Goal: Task Accomplishment & Management: Manage account settings

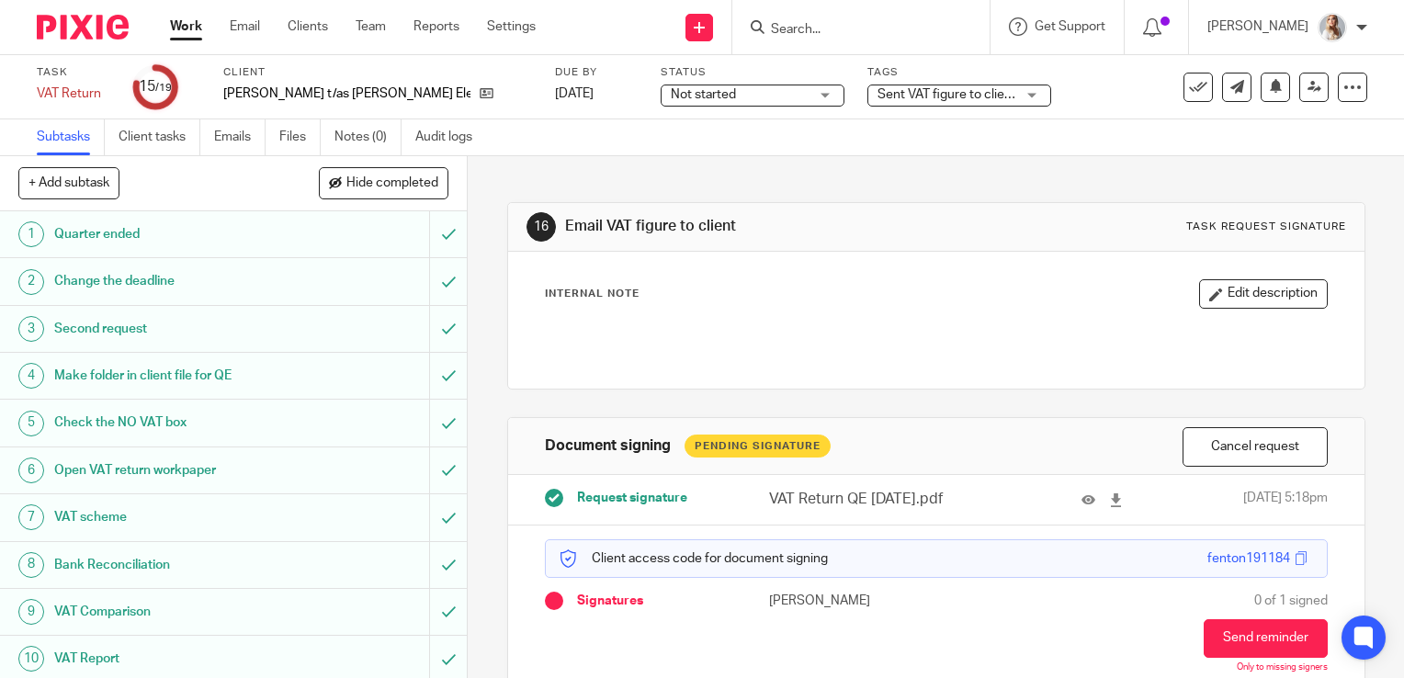
scroll to position [445, 0]
click at [555, 101] on link "19 Aug 2025" at bounding box center [596, 94] width 83 height 19
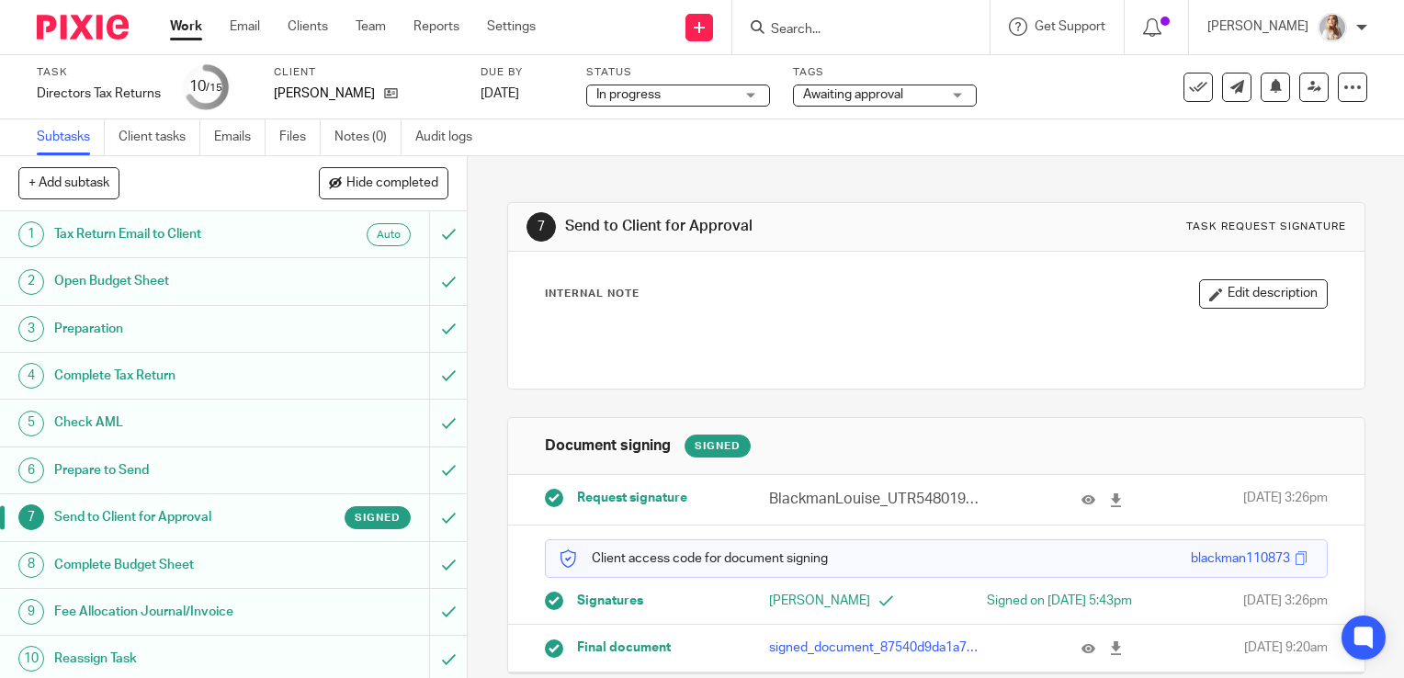
click at [848, 102] on span "Awaiting approval" at bounding box center [872, 94] width 138 height 19
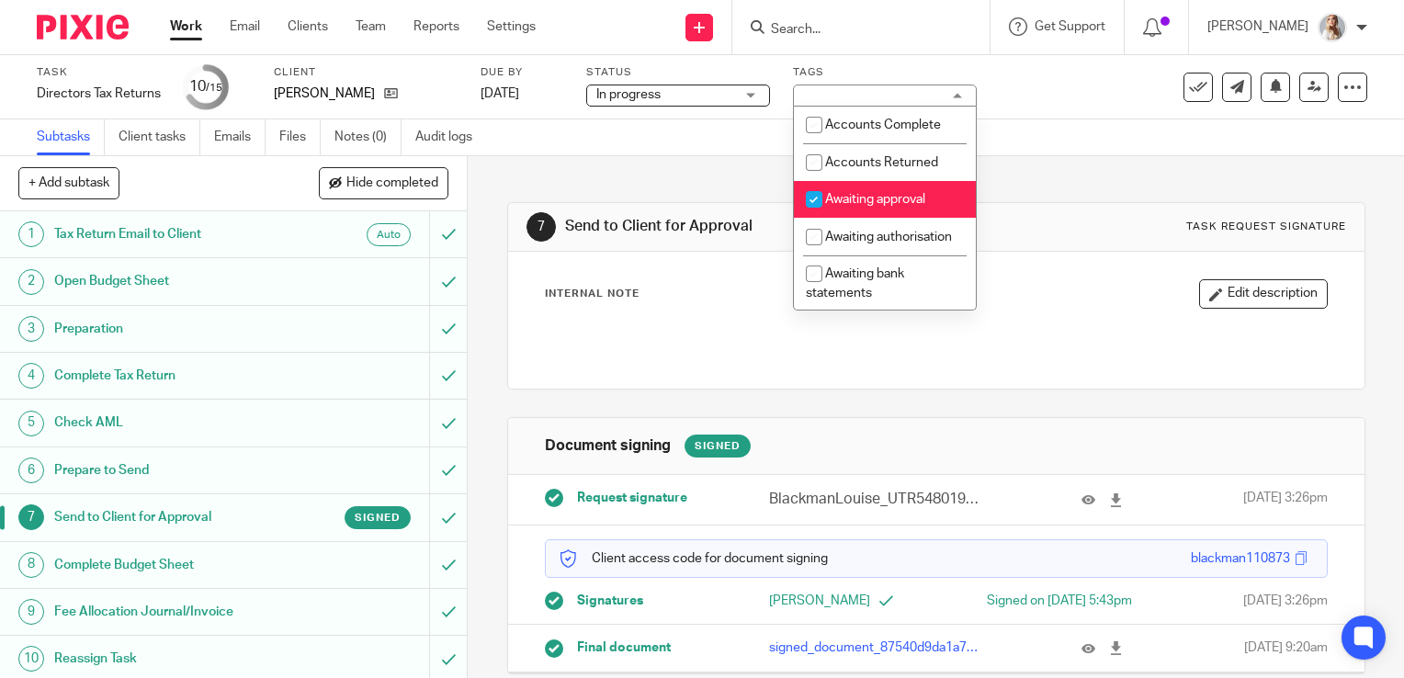
click at [831, 189] on li "Awaiting approval" at bounding box center [885, 200] width 182 height 38
checkbox input "false"
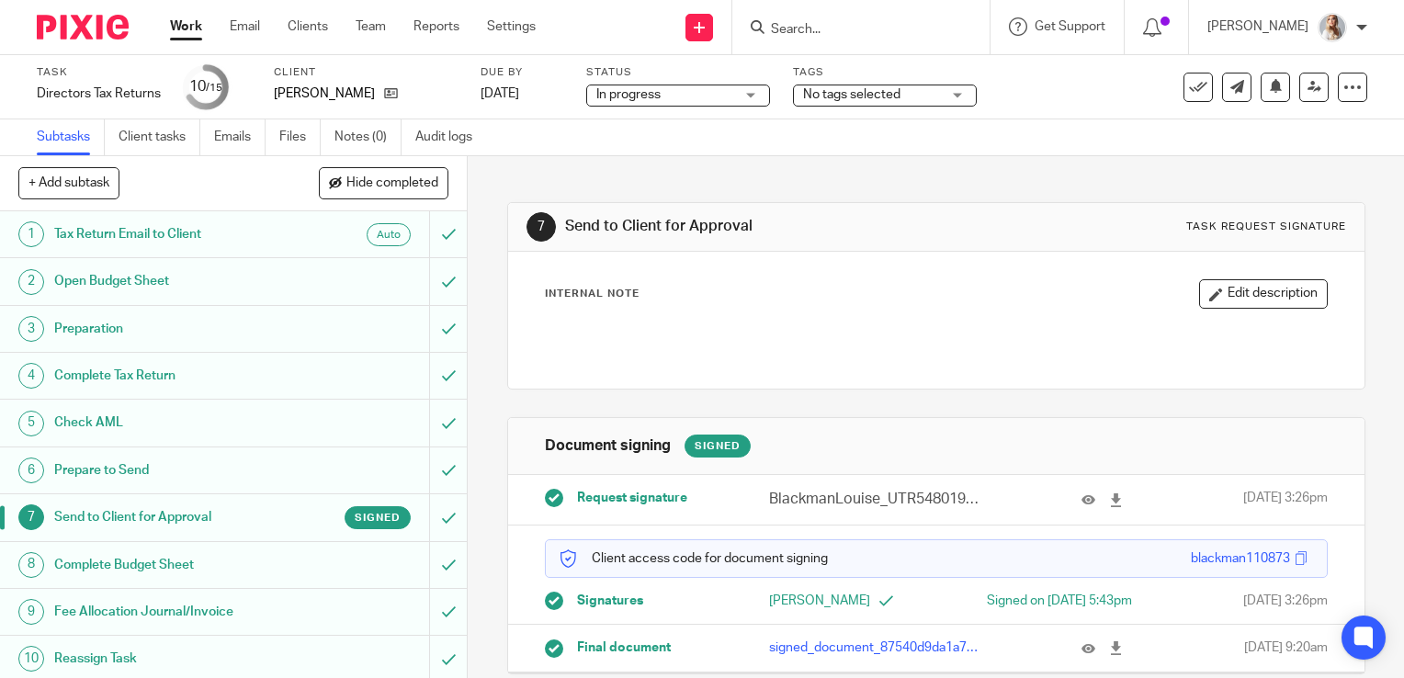
click at [702, 239] on div "7 Send to Client for Approval Task request signature" at bounding box center [937, 226] width 820 height 29
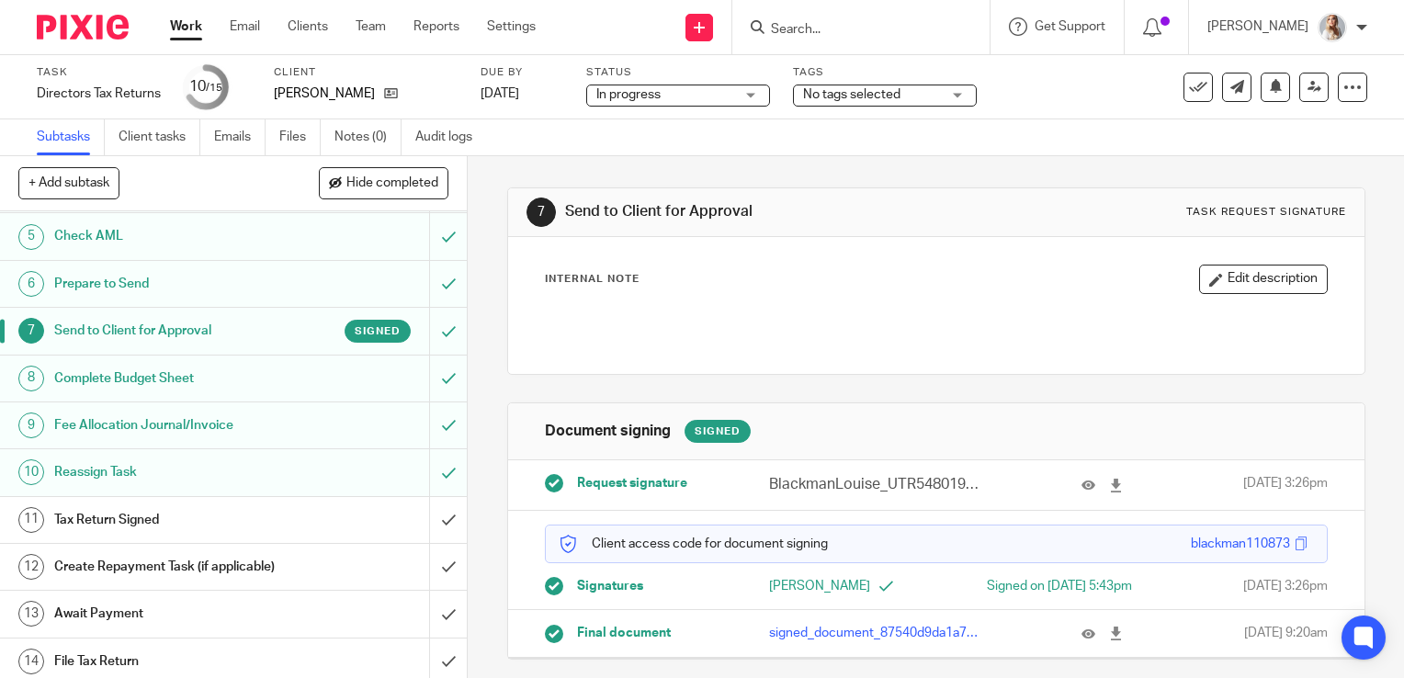
scroll to position [238, 0]
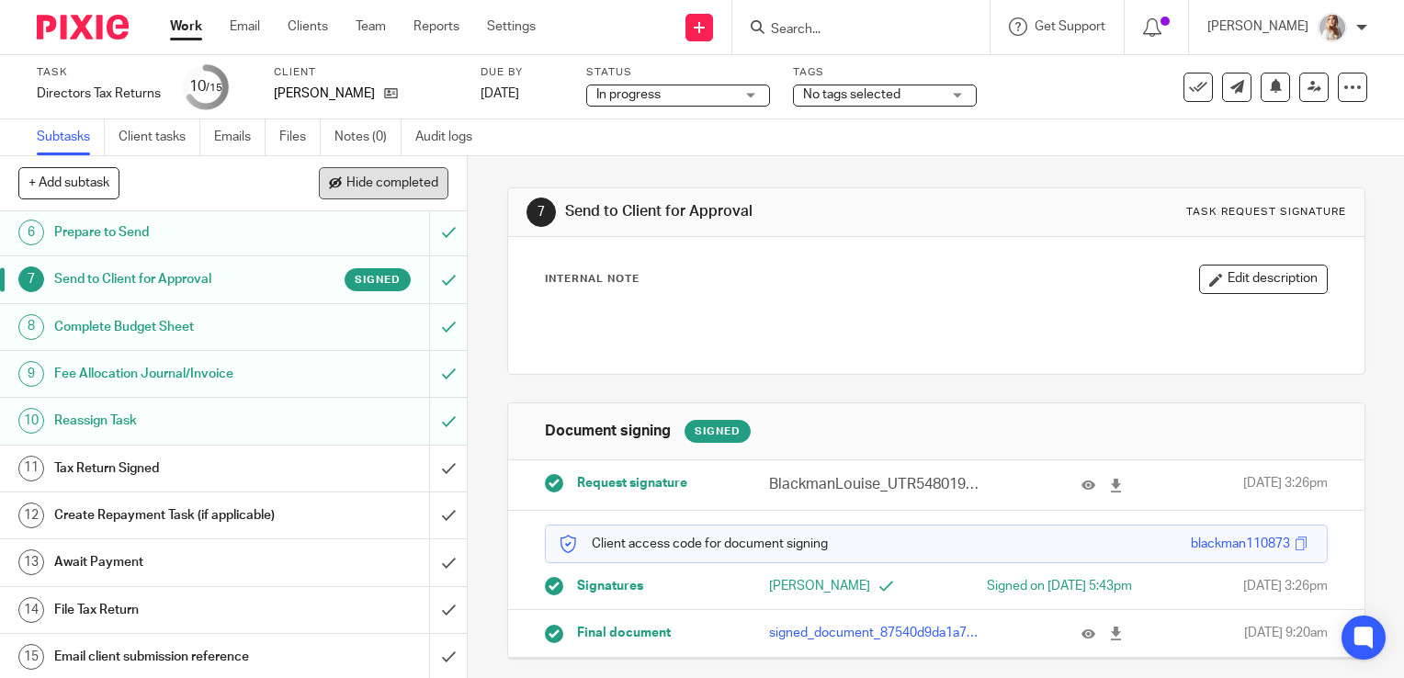
click at [410, 176] on span "Hide completed" at bounding box center [392, 183] width 92 height 15
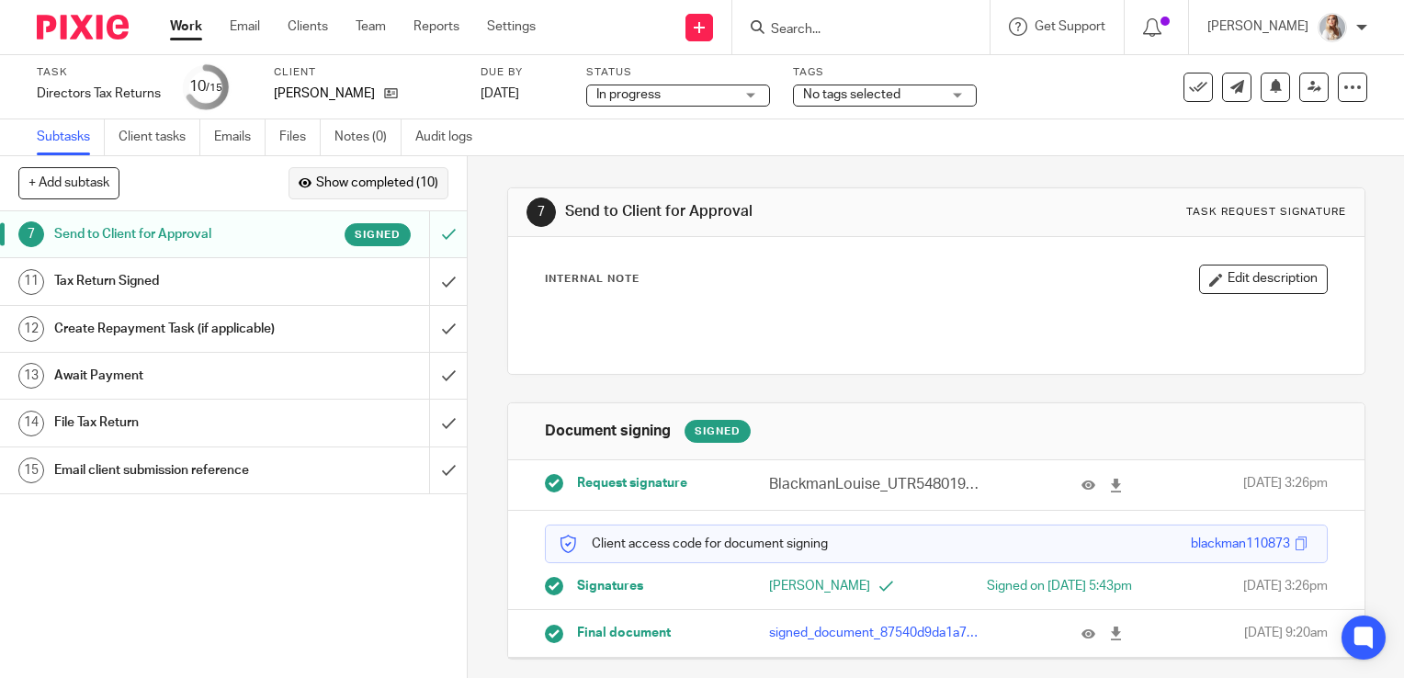
scroll to position [0, 0]
click at [431, 270] on input "submit" at bounding box center [233, 281] width 467 height 46
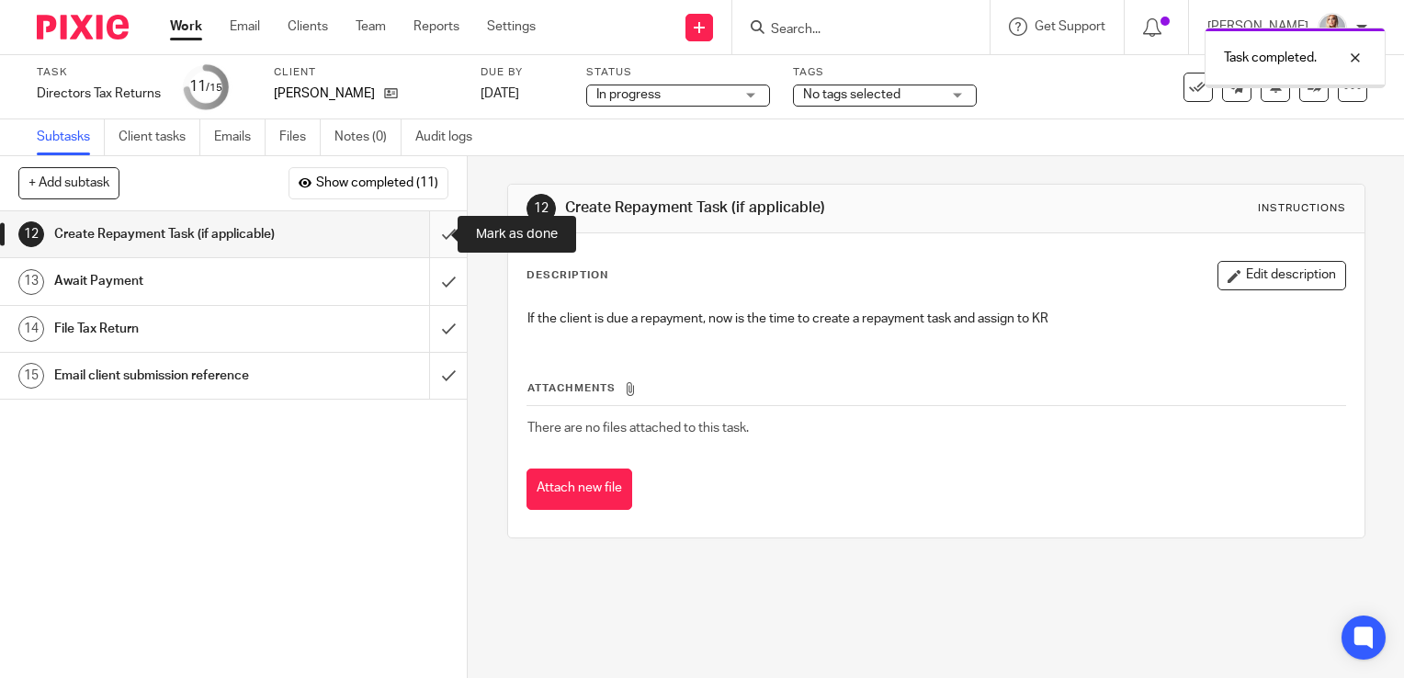
click at [437, 238] on input "submit" at bounding box center [233, 234] width 467 height 46
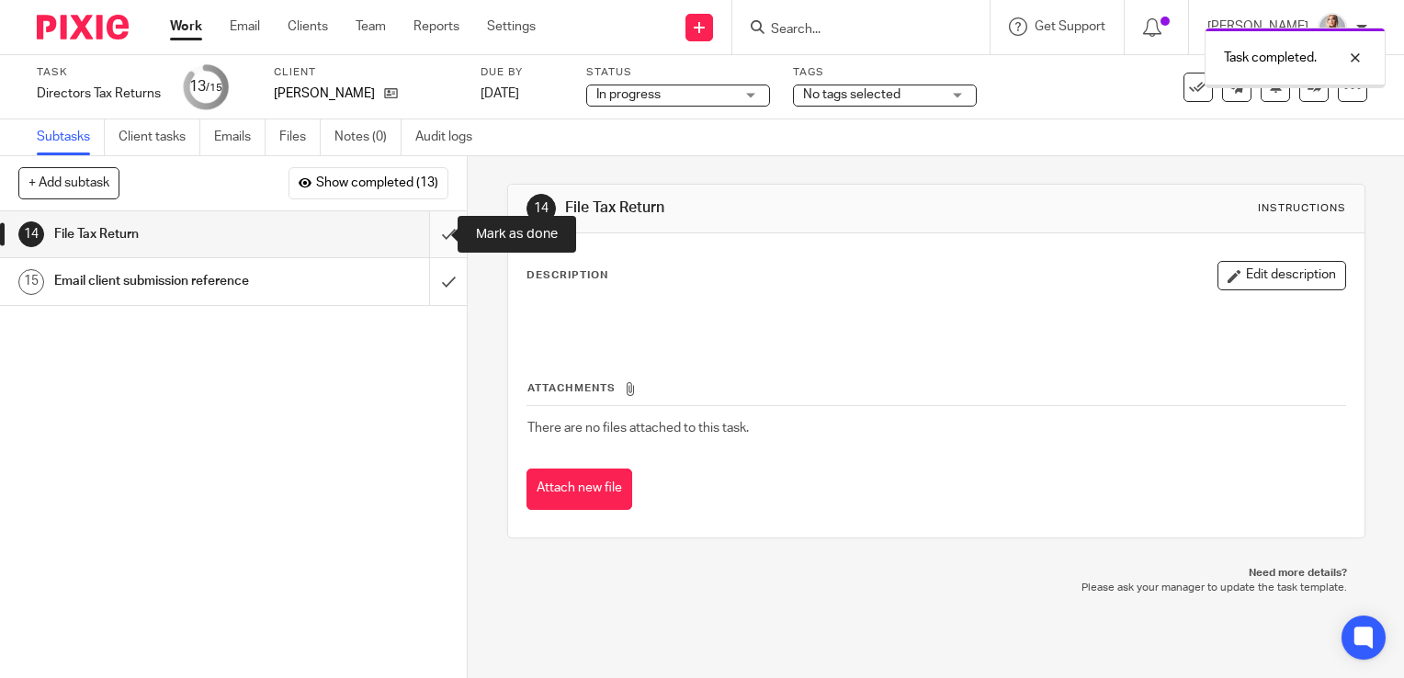
click at [428, 243] on input "submit" at bounding box center [233, 234] width 467 height 46
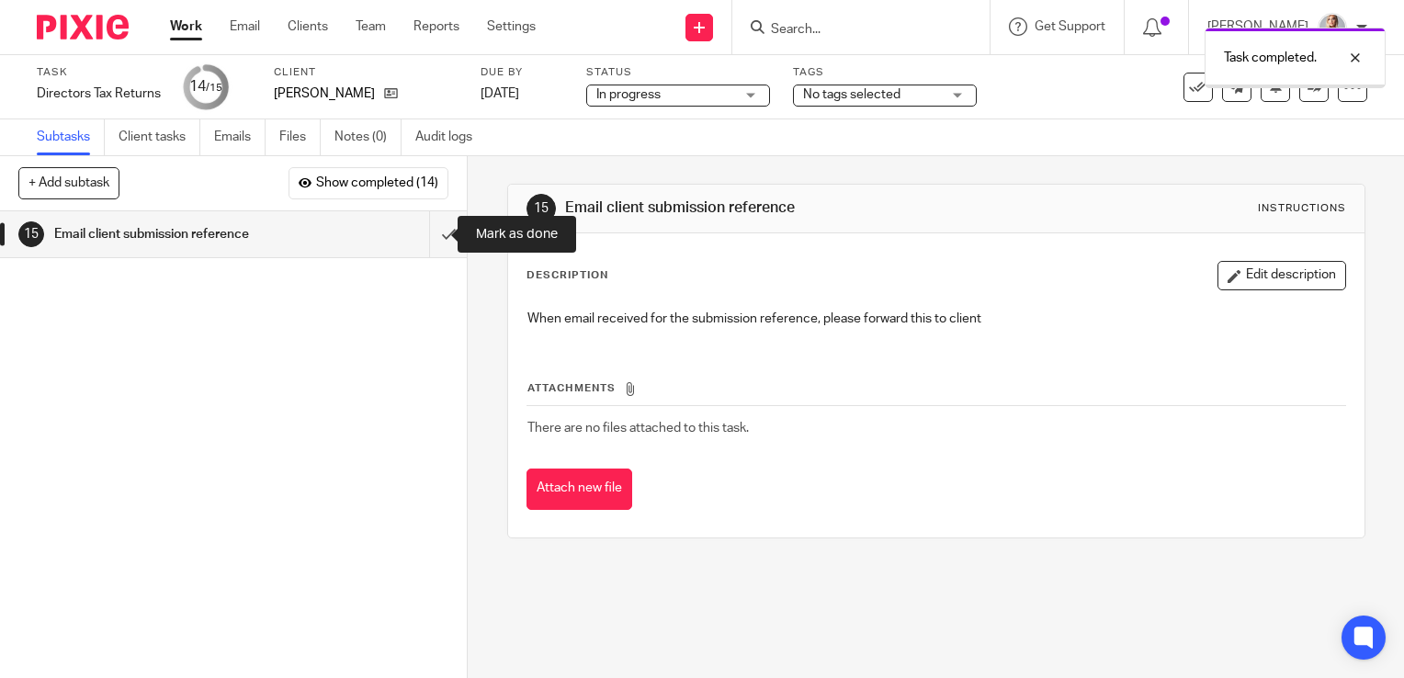
click at [430, 243] on input "submit" at bounding box center [233, 234] width 467 height 46
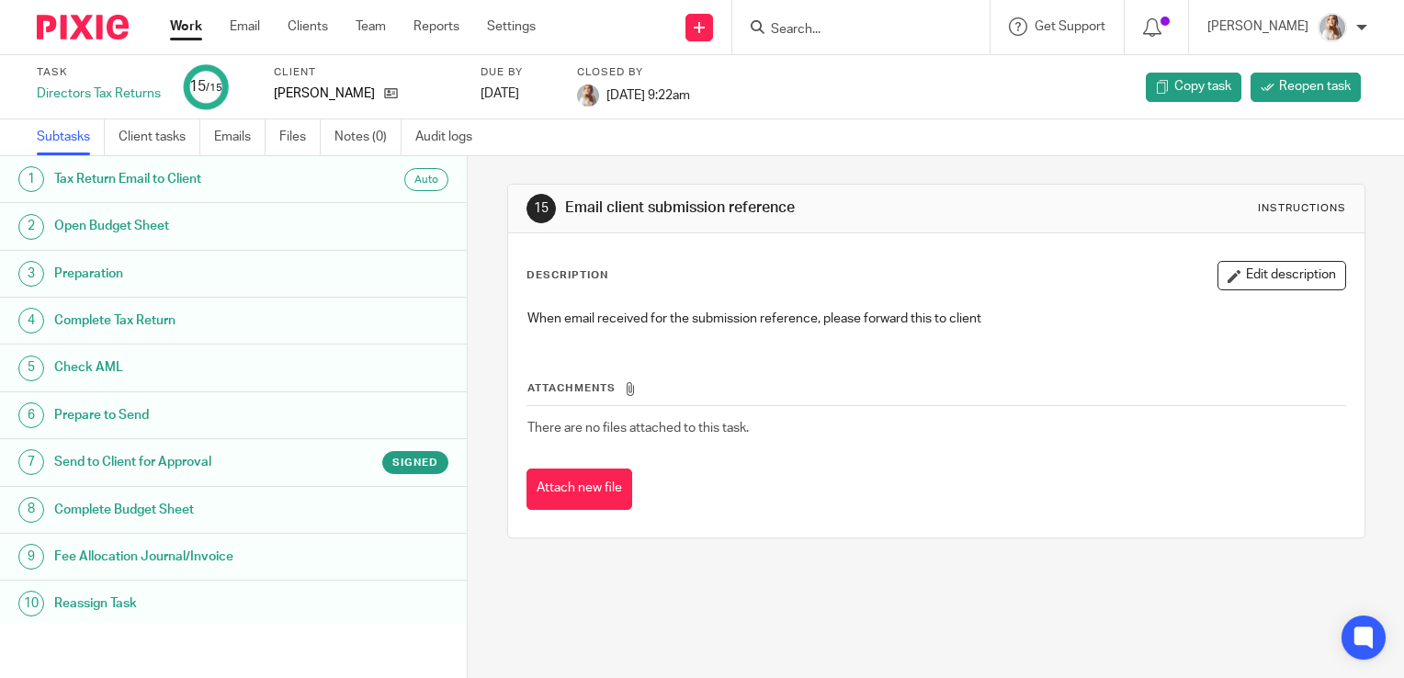
click at [897, 34] on input "Search" at bounding box center [851, 30] width 165 height 17
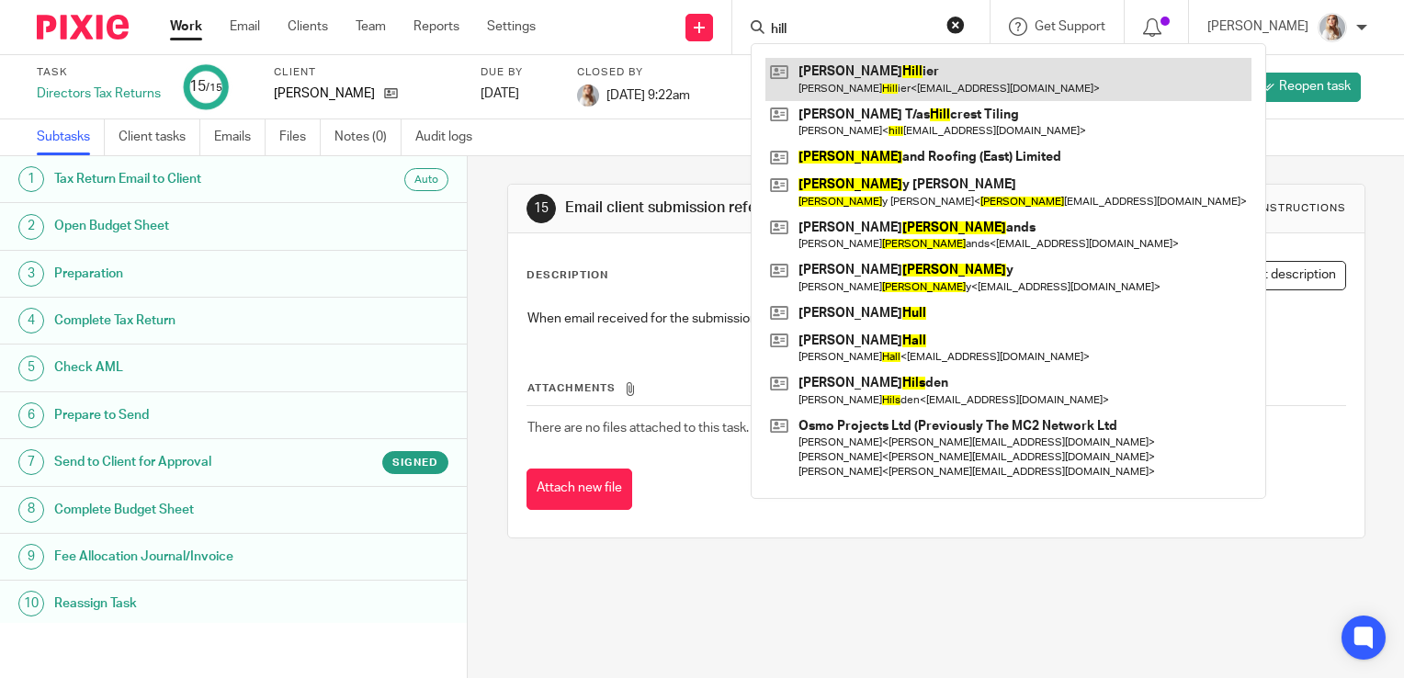
type input "hill"
click at [842, 70] on link at bounding box center [1009, 79] width 486 height 42
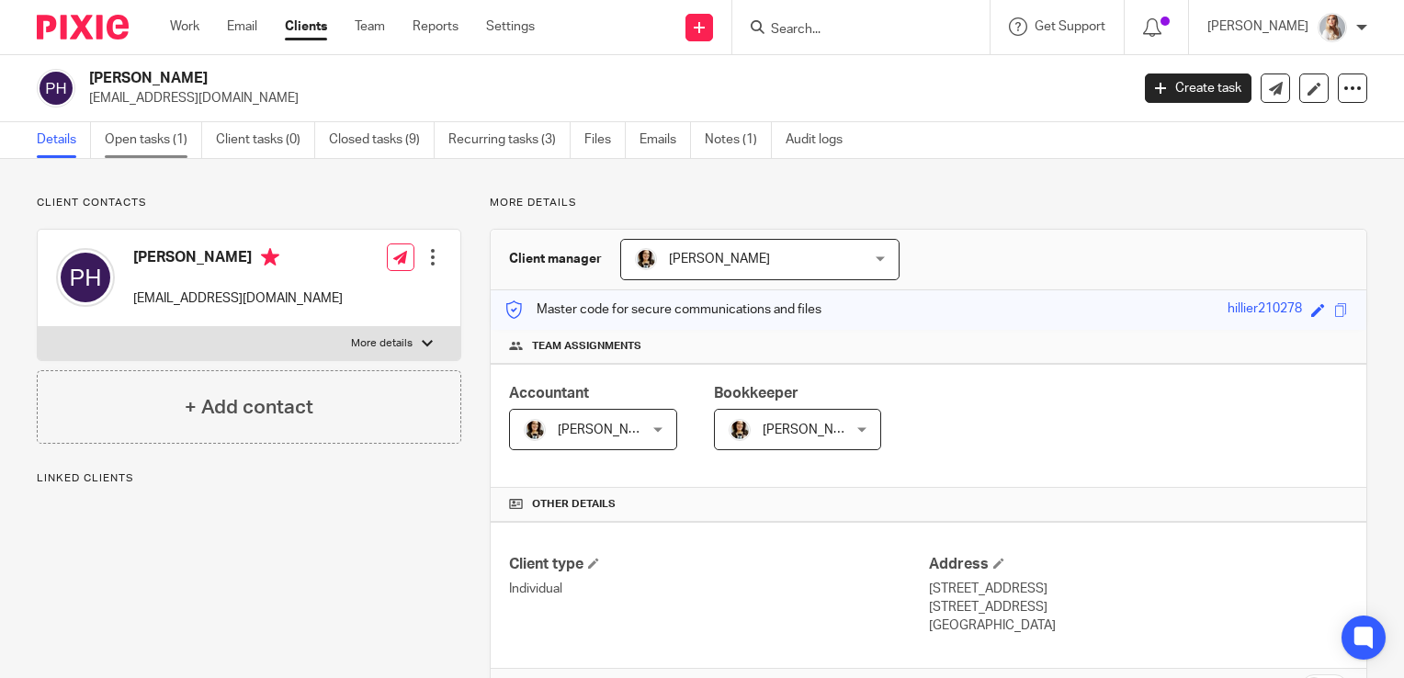
click at [155, 144] on link "Open tasks (1)" at bounding box center [153, 140] width 97 height 36
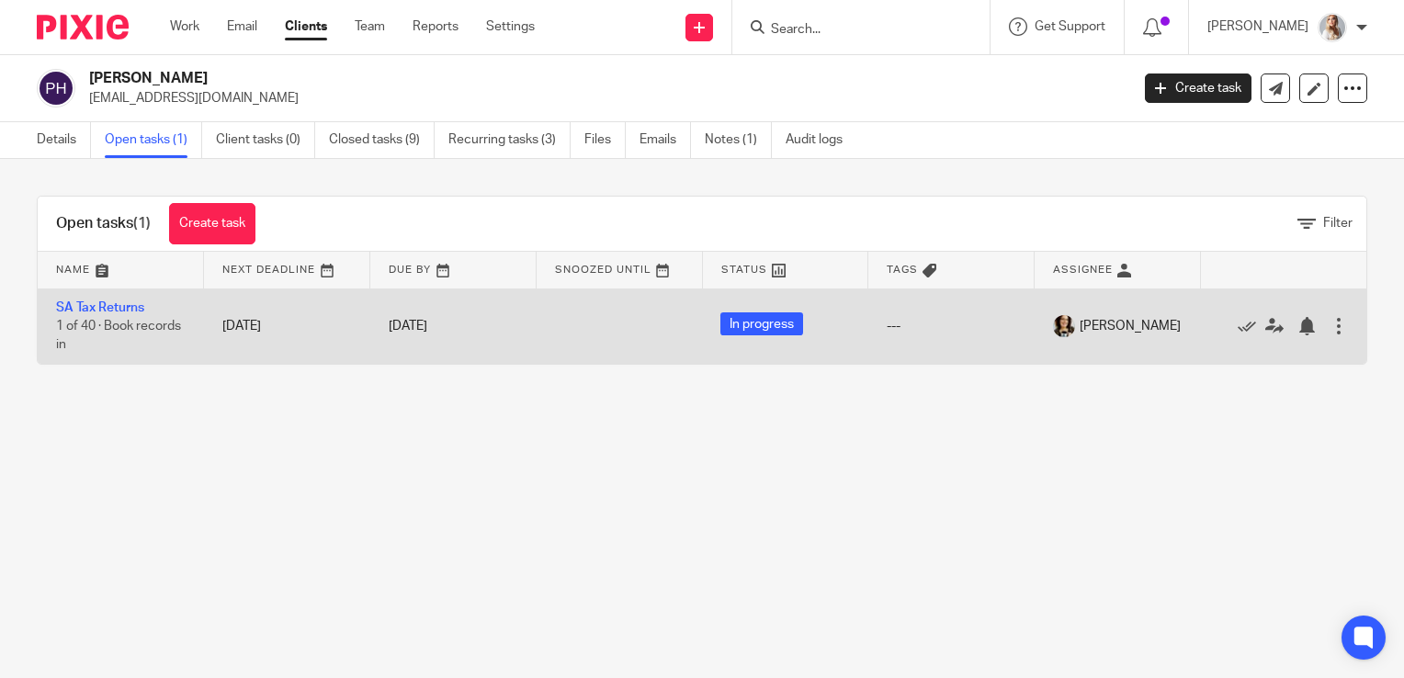
click at [117, 298] on td "SA Tax Returns 1 of 40 · Book records in" at bounding box center [121, 326] width 166 height 75
click at [114, 308] on link "SA Tax Returns" at bounding box center [100, 307] width 88 height 13
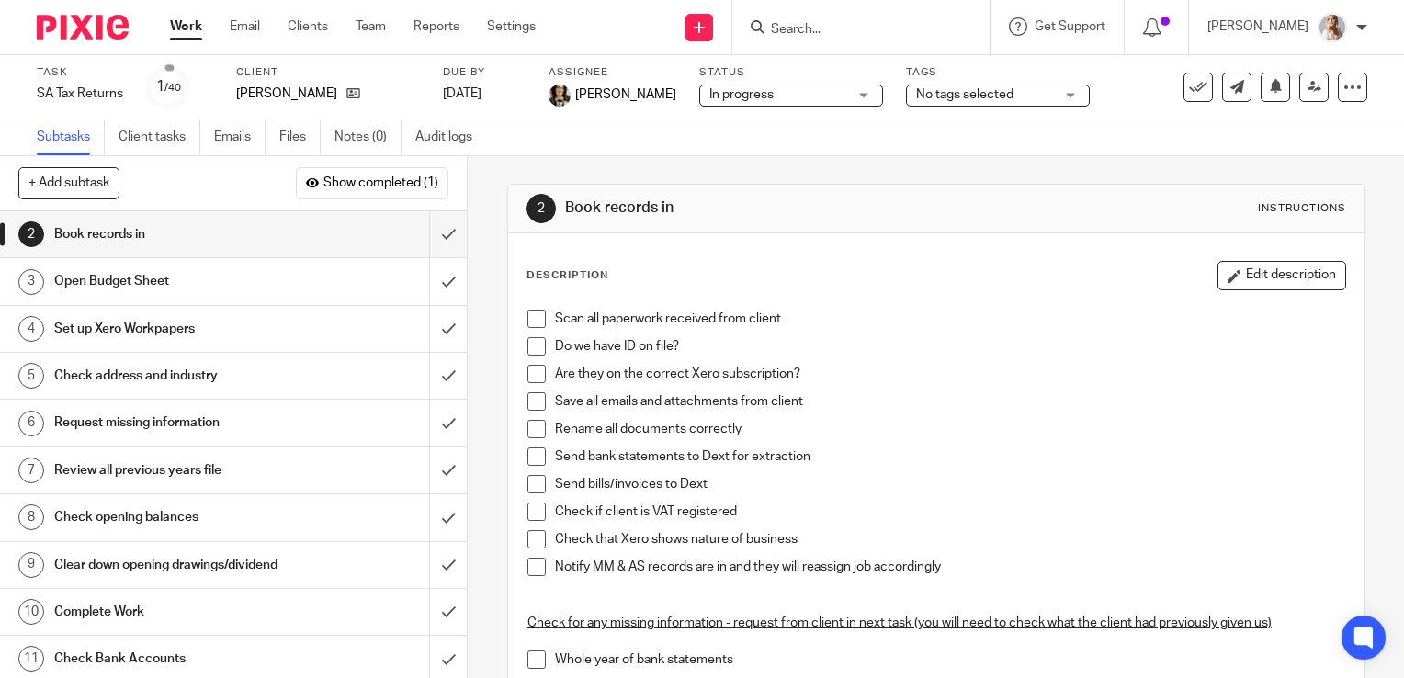
click at [906, 101] on div "No tags selected" at bounding box center [998, 96] width 184 height 22
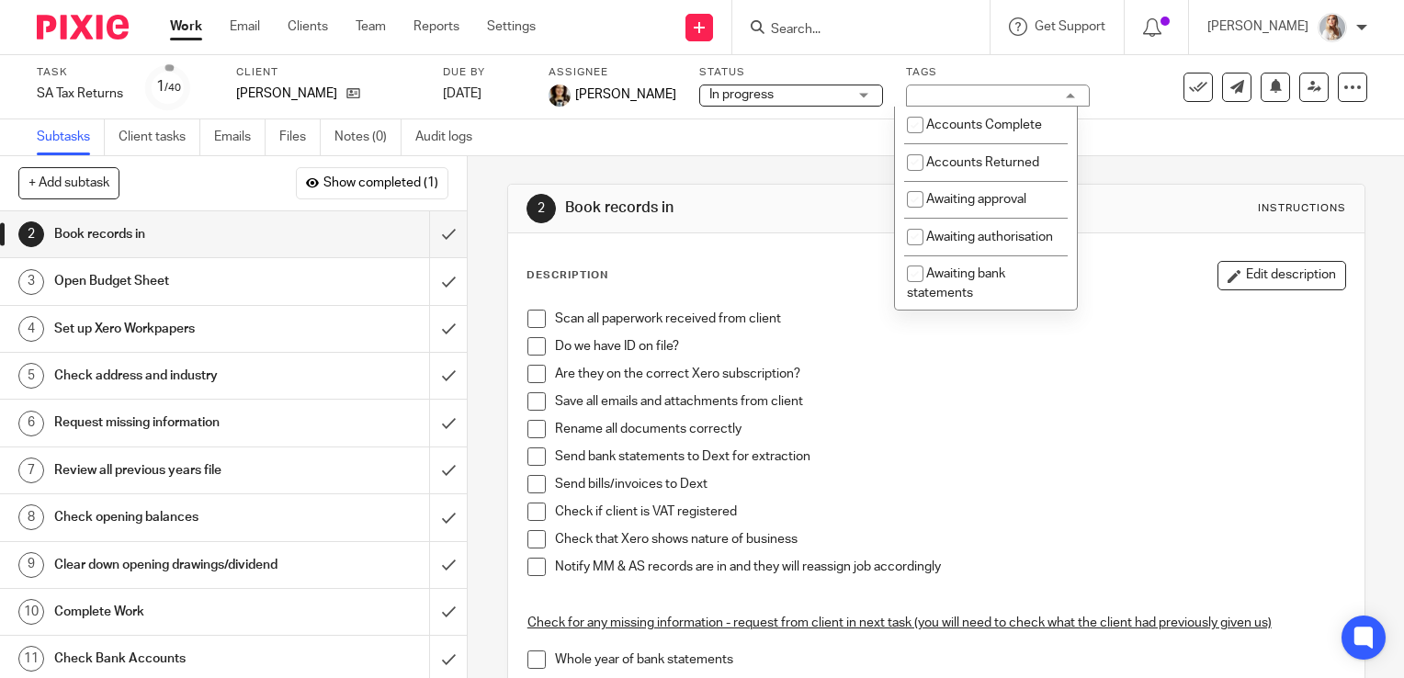
click at [728, 131] on div "Subtasks Client tasks Emails Files Notes (0) Audit logs" at bounding box center [702, 137] width 1404 height 37
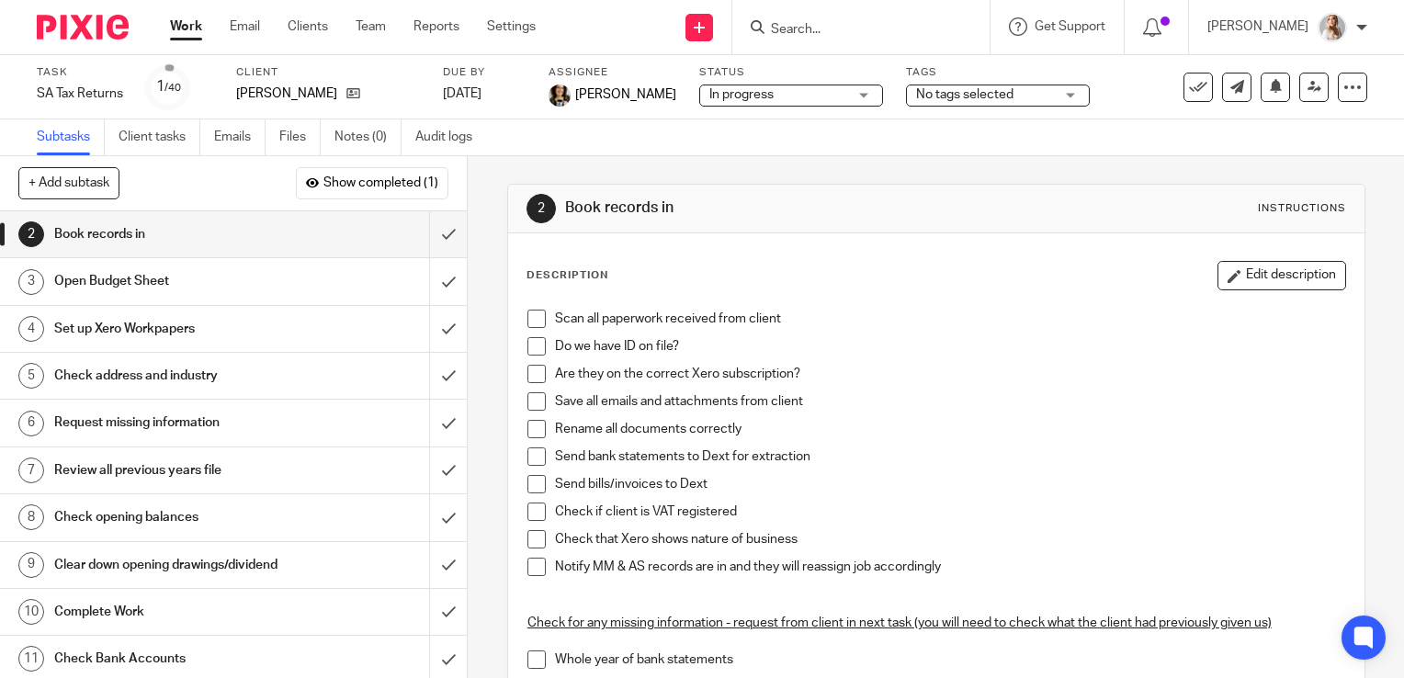
click at [1051, 85] on div "No tags selected" at bounding box center [998, 96] width 184 height 22
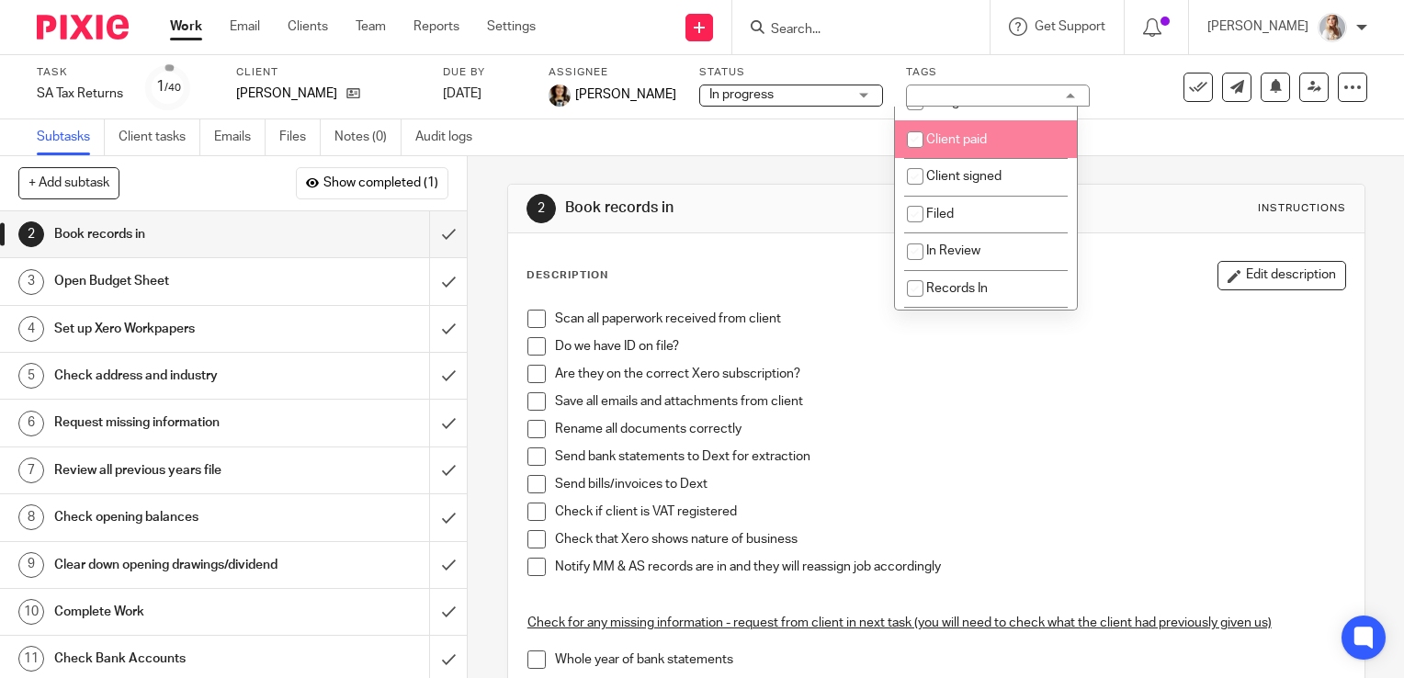
scroll to position [460, 0]
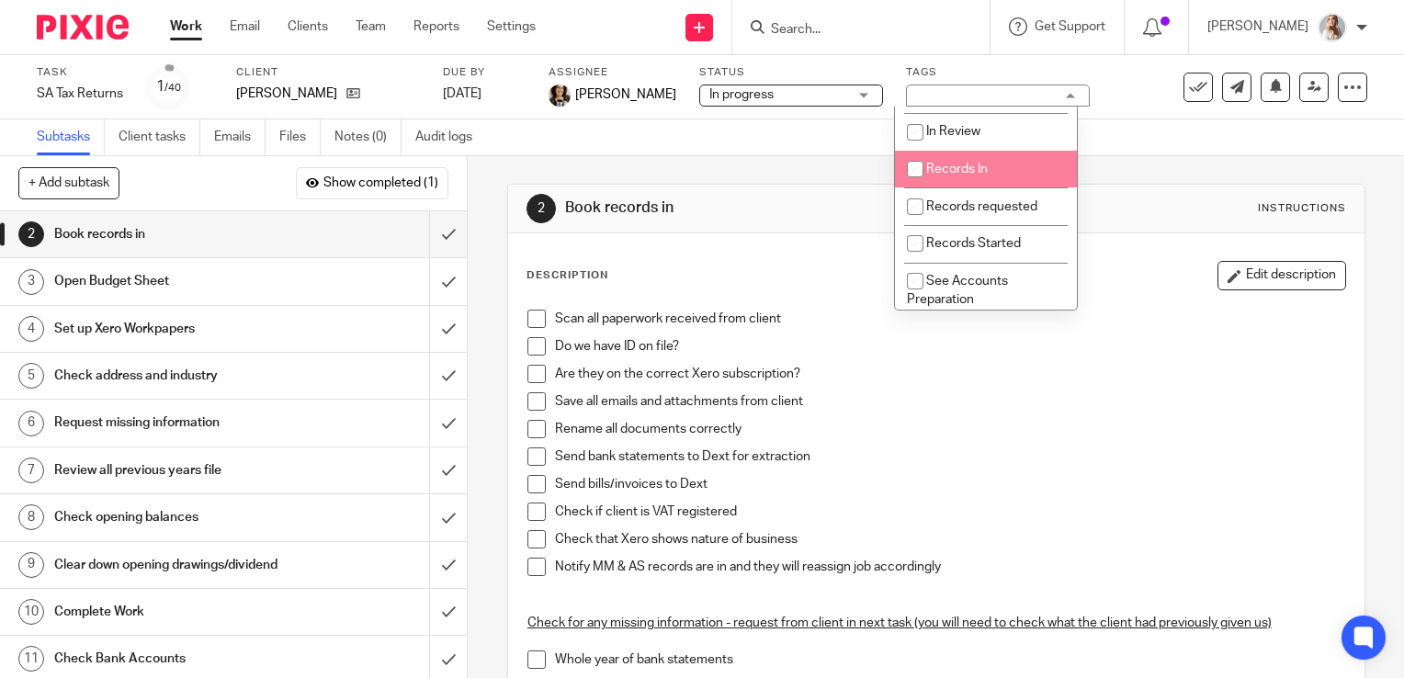
click at [951, 176] on span "Records In" at bounding box center [957, 169] width 62 height 13
checkbox input "true"
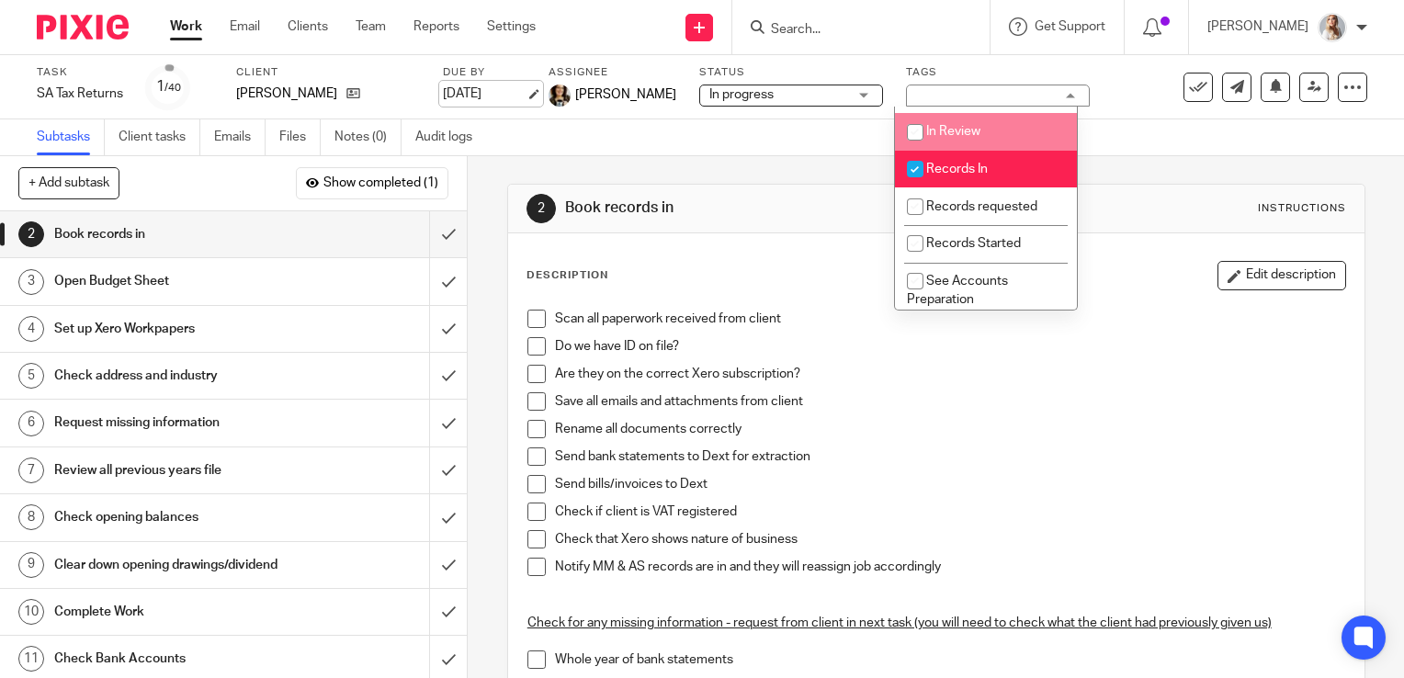
click at [451, 101] on link "[DATE]" at bounding box center [484, 94] width 83 height 19
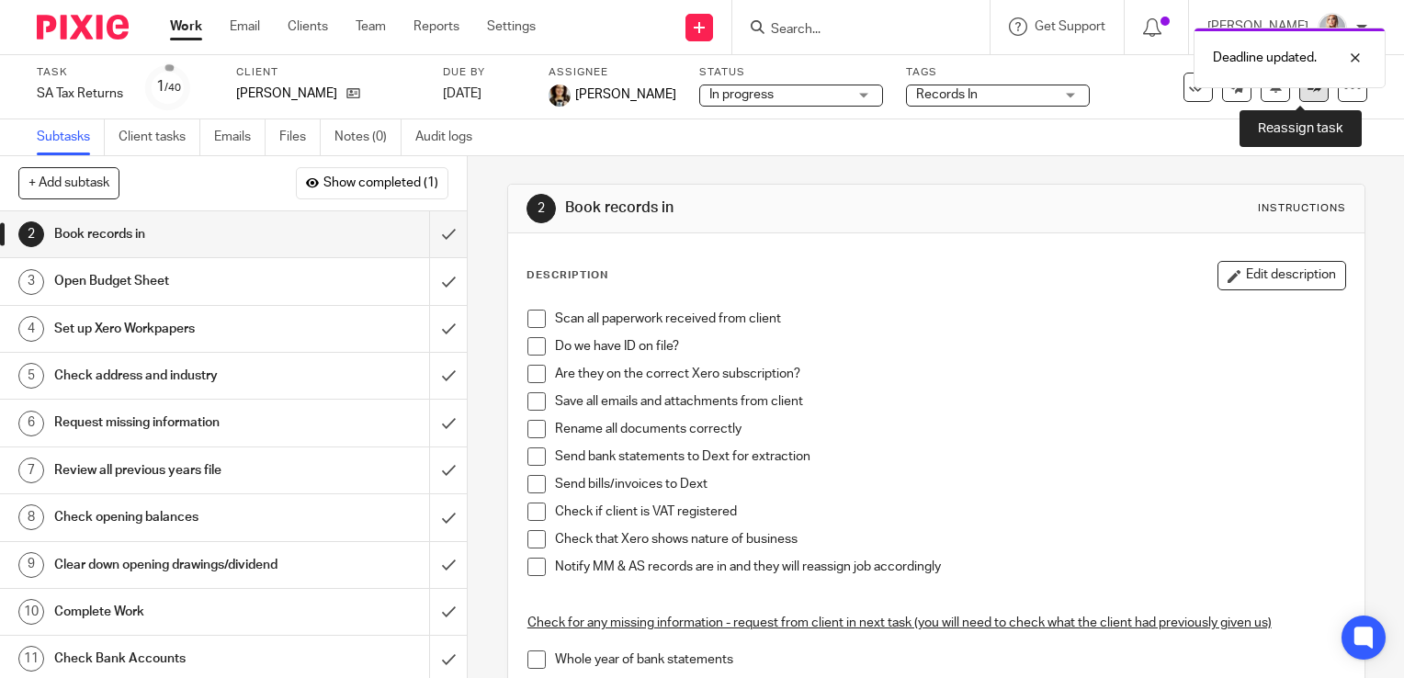
click at [1300, 93] on link at bounding box center [1314, 87] width 29 height 29
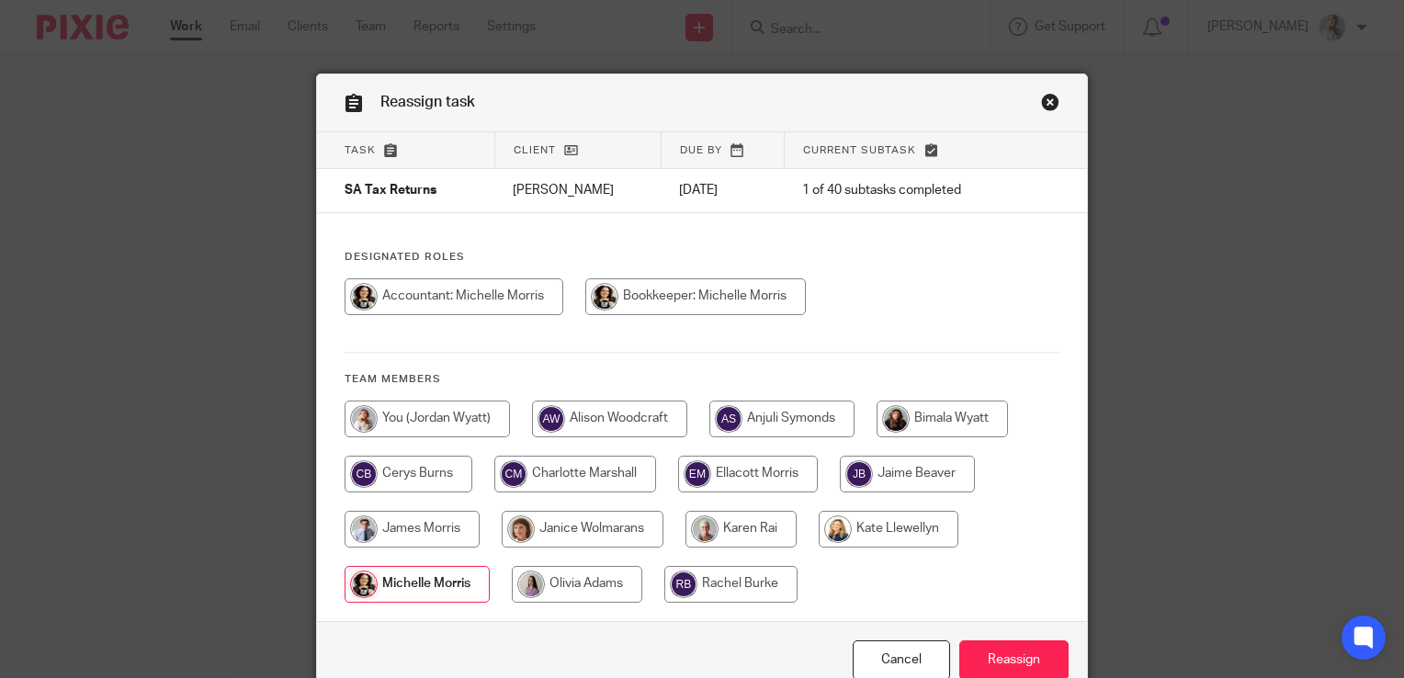
click at [449, 418] on input "radio" at bounding box center [427, 419] width 165 height 37
radio input "true"
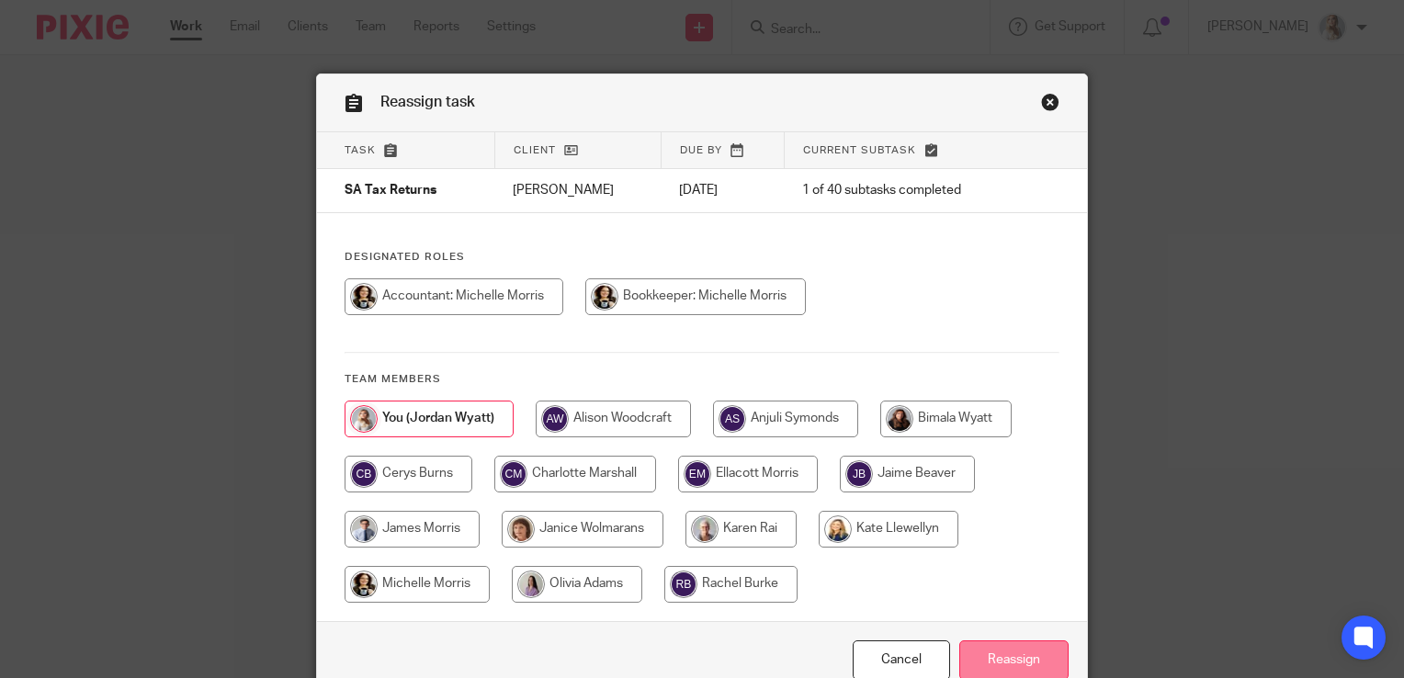
click at [978, 663] on input "Reassign" at bounding box center [1014, 661] width 109 height 40
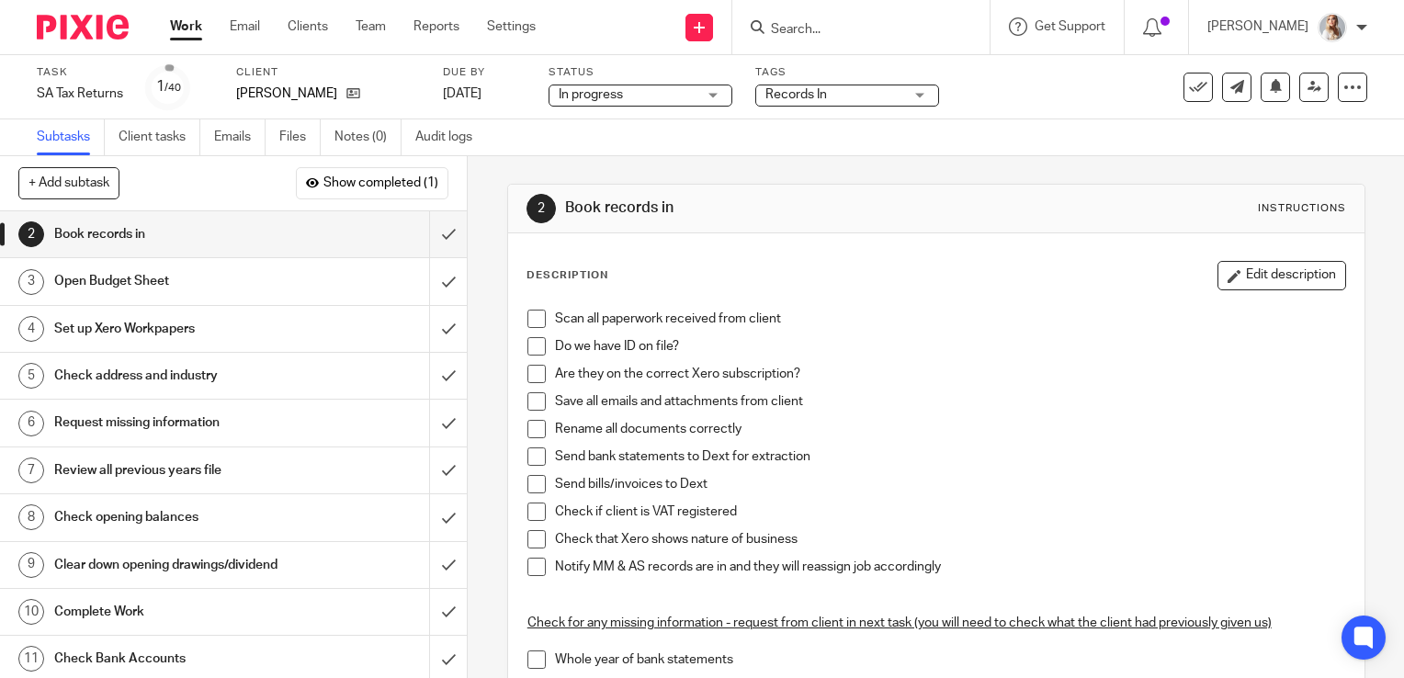
click at [812, 38] on form at bounding box center [867, 27] width 196 height 23
click at [812, 33] on input "Search" at bounding box center [851, 30] width 165 height 17
click at [429, 232] on input "submit" at bounding box center [233, 234] width 467 height 46
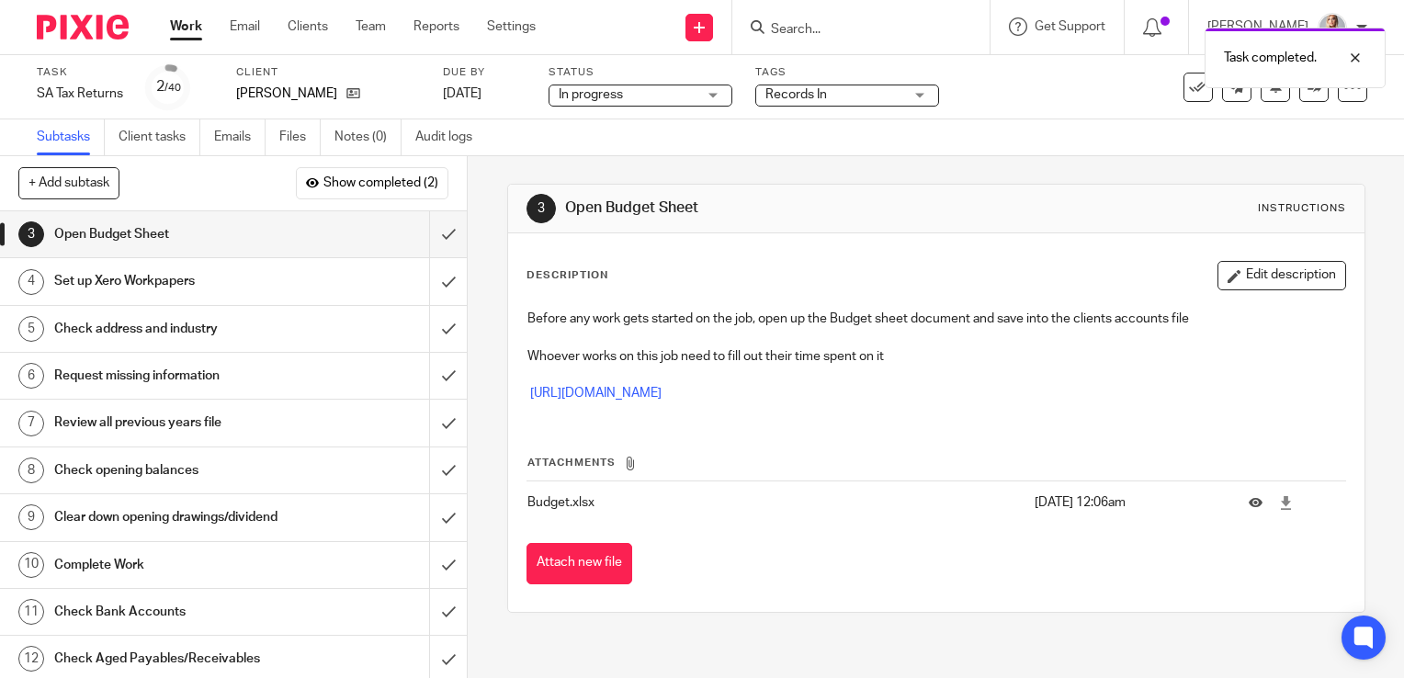
click at [819, 29] on div "Task completed." at bounding box center [1044, 53] width 684 height 70
click at [820, 35] on div "Task completed." at bounding box center [1044, 53] width 684 height 70
click at [822, 28] on div "Task completed." at bounding box center [1044, 53] width 684 height 70
click at [827, 20] on div "Task completed." at bounding box center [1044, 53] width 684 height 70
click at [823, 32] on input "Search" at bounding box center [851, 30] width 165 height 17
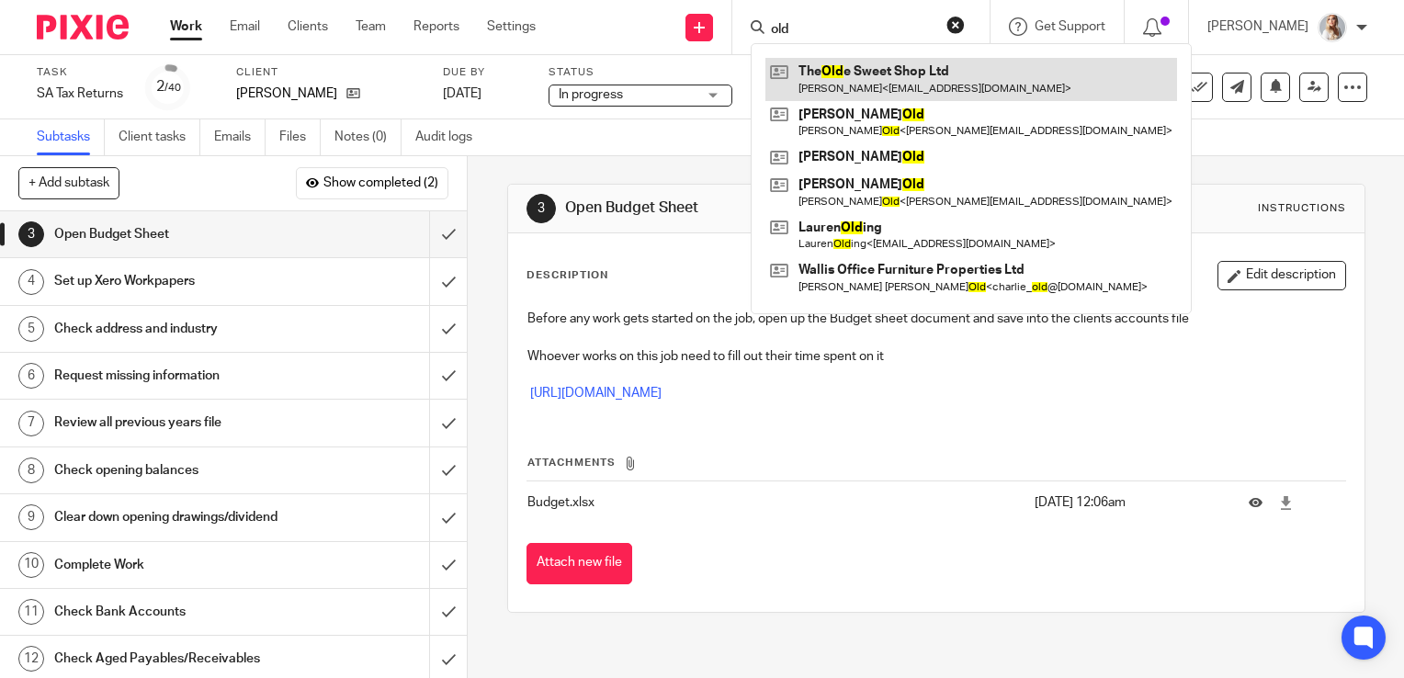
type input "old"
drag, startPoint x: 838, startPoint y: 77, endPoint x: 835, endPoint y: 67, distance: 10.8
click at [838, 77] on link at bounding box center [972, 79] width 412 height 42
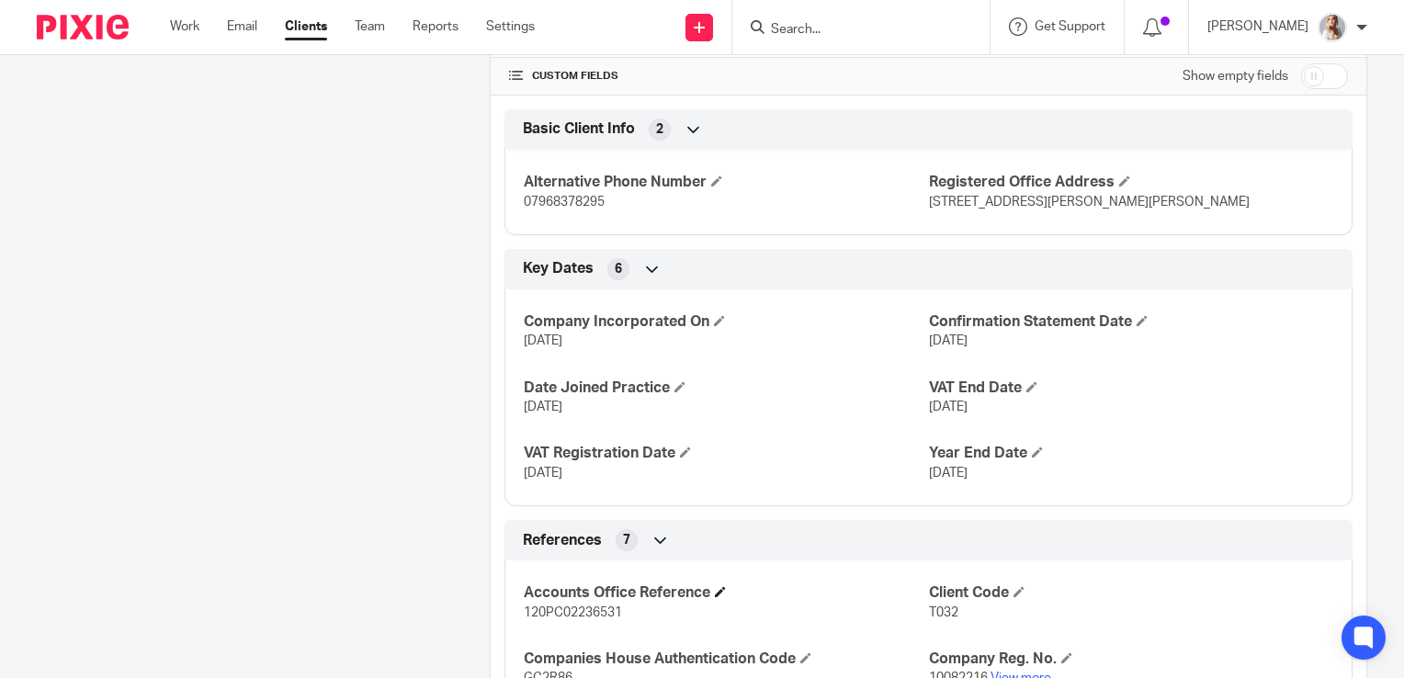
scroll to position [919, 0]
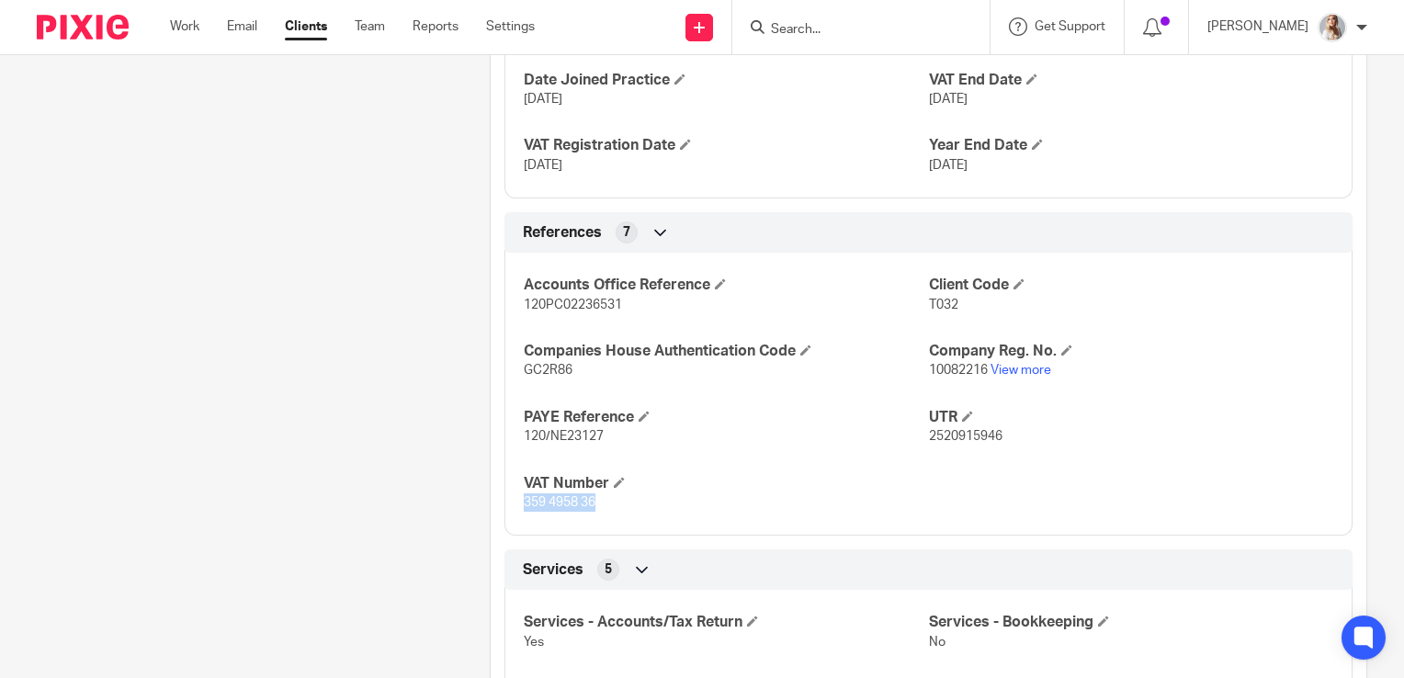
drag, startPoint x: 593, startPoint y: 504, endPoint x: 515, endPoint y: 501, distance: 78.2
click at [515, 501] on div "Accounts Office Reference 120PC02236531 Client Code T032 Companies House Authen…" at bounding box center [929, 387] width 848 height 297
copy span "359 4958 36"
